Goal: Information Seeking & Learning: Learn about a topic

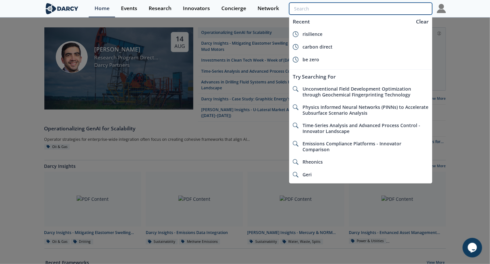
click at [396, 10] on input "search" at bounding box center [360, 9] width 143 height 12
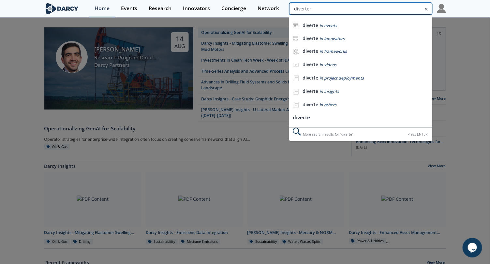
type input "diverter"
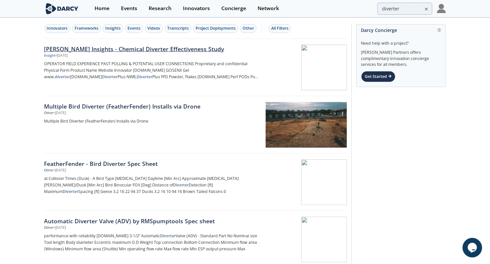
click at [170, 53] on div "Insight • [DATE]" at bounding box center [152, 55] width 216 height 5
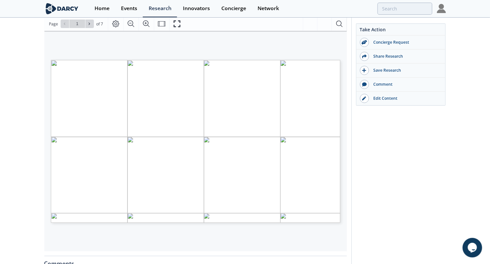
scroll to position [81, 0]
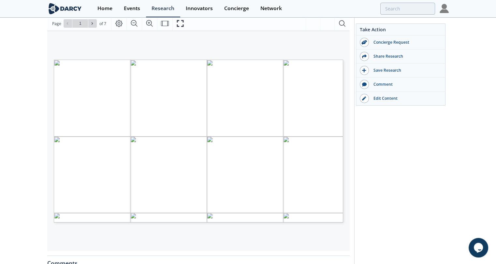
type input "2"
type input "3"
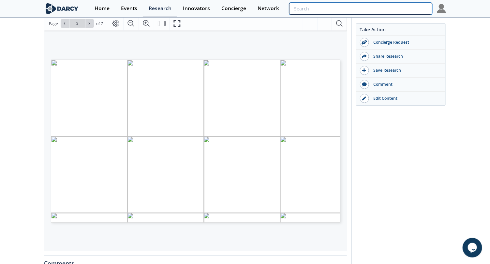
click at [402, 7] on input "search" at bounding box center [360, 9] width 143 height 12
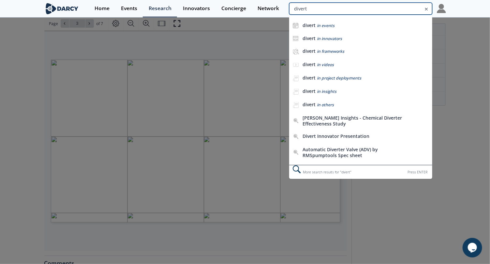
scroll to position [2, 0]
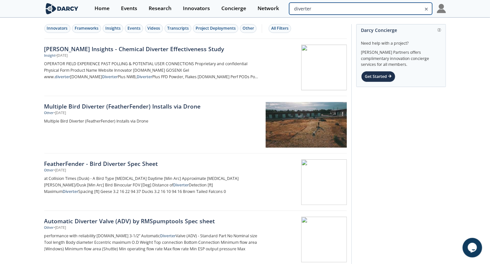
click at [408, 9] on input "diverter" at bounding box center [360, 9] width 143 height 12
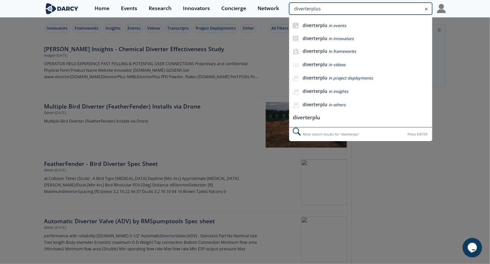
type input "diverterplus"
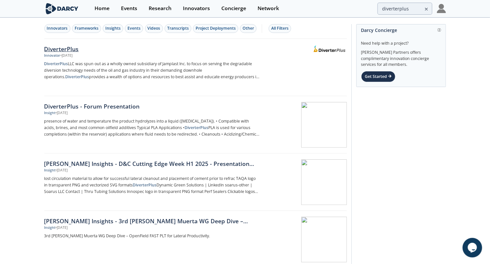
click at [73, 47] on div "DiverterPlus" at bounding box center [152, 49] width 216 height 8
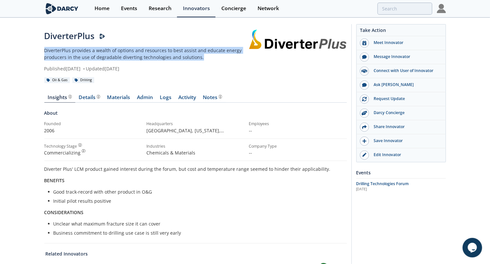
drag, startPoint x: 203, startPoint y: 56, endPoint x: 34, endPoint y: 53, distance: 168.6
click at [34, 53] on div "DiverterPlus DiverterPlus provides a wealth of options and resources to best as…" at bounding box center [245, 202] width 490 height 369
copy p "DiverterPlus provides a wealth of options and resources to best assist and educ…"
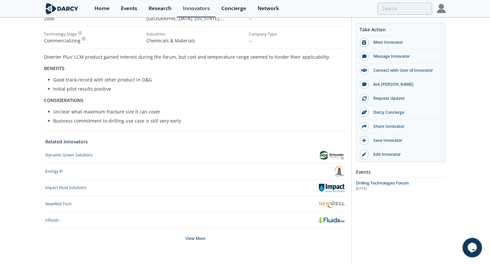
scroll to position [137, 0]
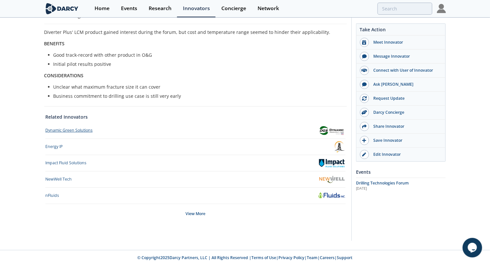
click at [74, 132] on div "Dynamic Green Solutions" at bounding box center [68, 130] width 47 height 6
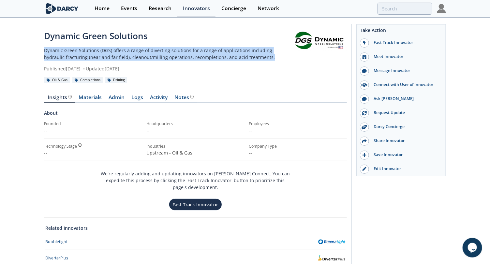
drag, startPoint x: 251, startPoint y: 56, endPoint x: 19, endPoint y: 51, distance: 232.2
click at [19, 51] on div "Dynamic Green Solutions Dynamic Green Solutions (DGS) offers a range of diverti…" at bounding box center [245, 171] width 490 height 307
copy p "Dynamic Green Solutions (DGS) offers a range of diverting solutions for a range…"
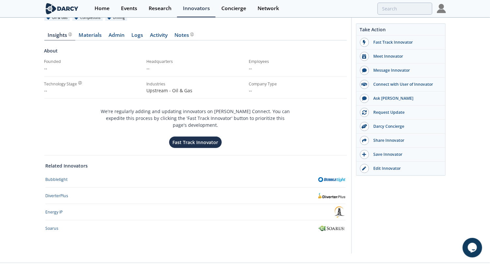
scroll to position [68, 0]
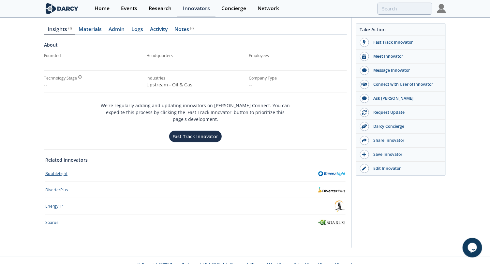
click at [52, 171] on div "Bubbletight" at bounding box center [56, 174] width 22 height 6
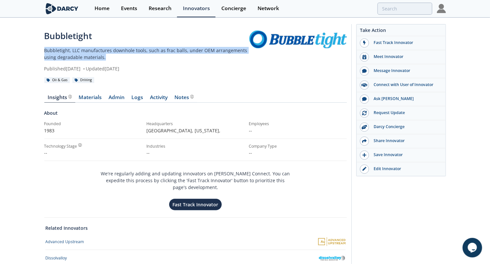
drag, startPoint x: 108, startPoint y: 57, endPoint x: 26, endPoint y: 50, distance: 81.8
click at [26, 50] on div "Bubbletight Bubbletight, LLC manufactures downhole tools, such as frac balls, u…" at bounding box center [245, 189] width 490 height 343
copy p "Bubbletight, LLC manufactures downhole tools, such as frac balls, under OEM arr…"
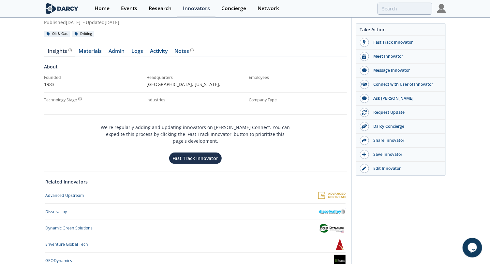
scroll to position [104, 0]
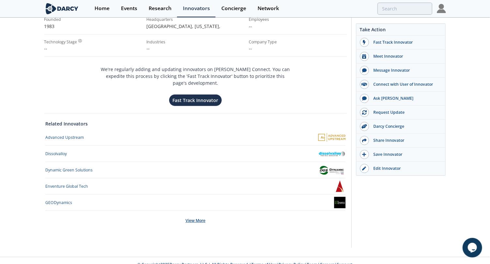
click at [193, 212] on div "View More" at bounding box center [195, 221] width 300 height 20
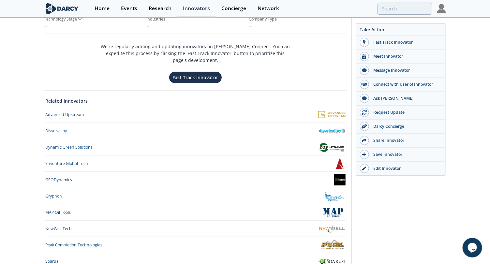
scroll to position [185, 0]
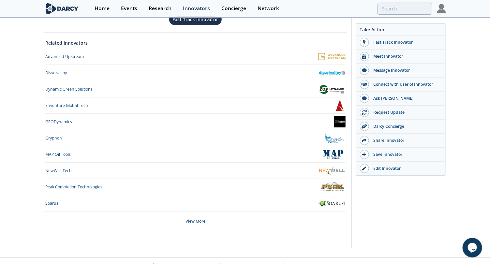
click at [54, 201] on div "Soarus" at bounding box center [51, 204] width 13 height 6
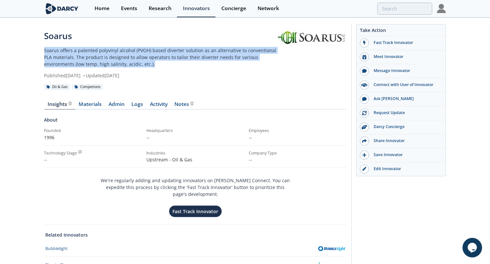
drag, startPoint x: 168, startPoint y: 61, endPoint x: 41, endPoint y: 50, distance: 127.7
click at [41, 50] on div "Soarus Soarus offers a patented polyvinyl alcohol (PVOH) based diverter solutio…" at bounding box center [245, 183] width 490 height 330
copy p "Soarus offers a patented polyvinyl alcohol (PVOH) based diverter solution as an…"
